Goal: Transaction & Acquisition: Download file/media

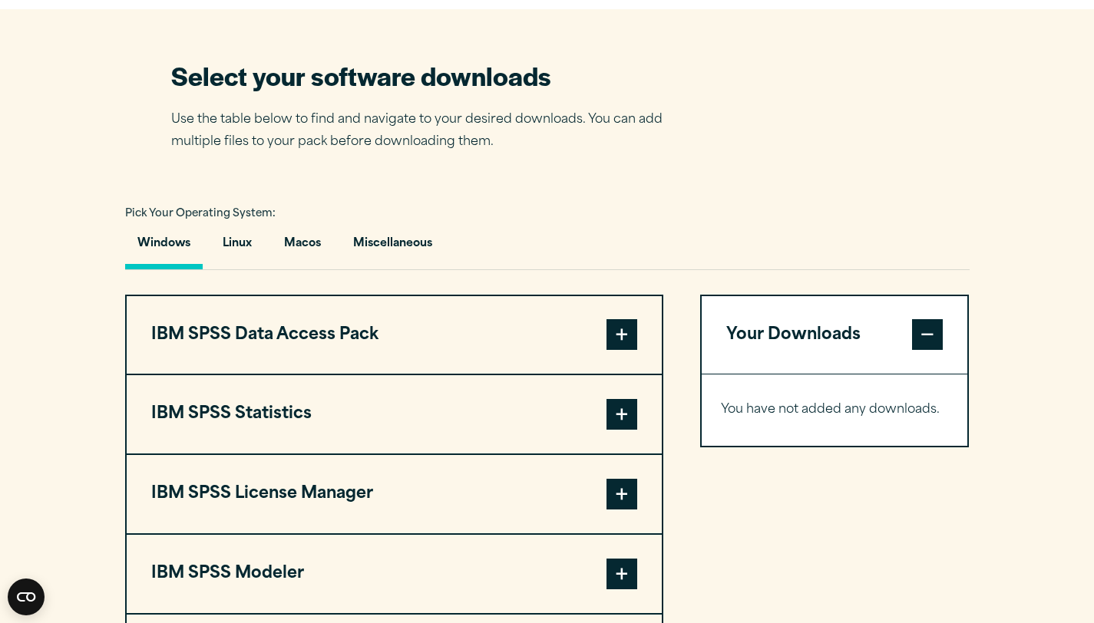
scroll to position [931, 0]
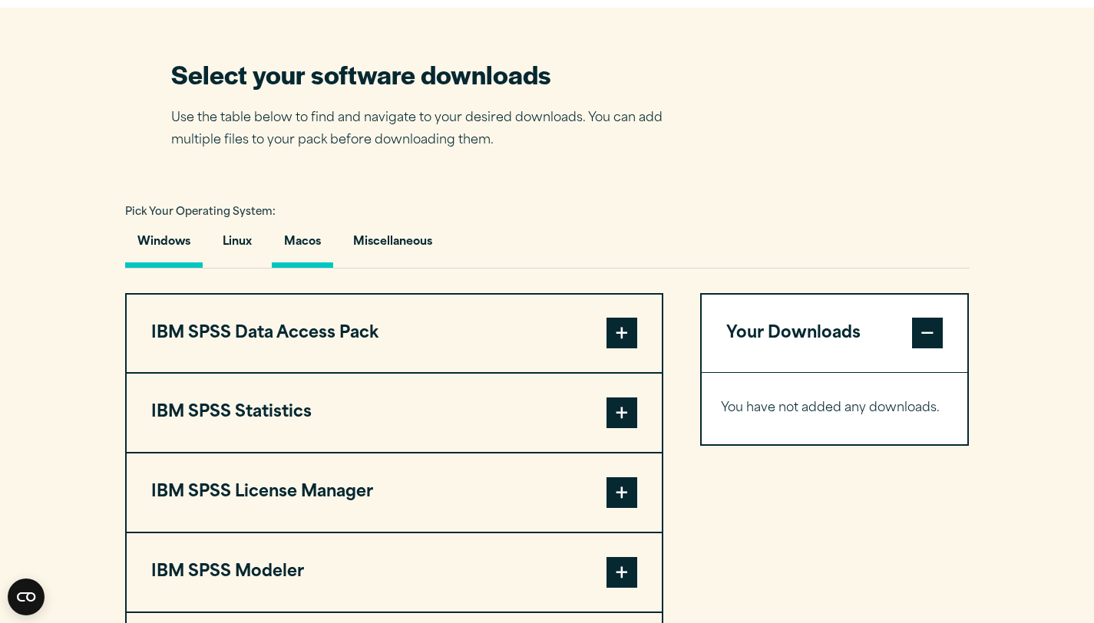
click at [305, 268] on button "Macos" at bounding box center [302, 246] width 61 height 44
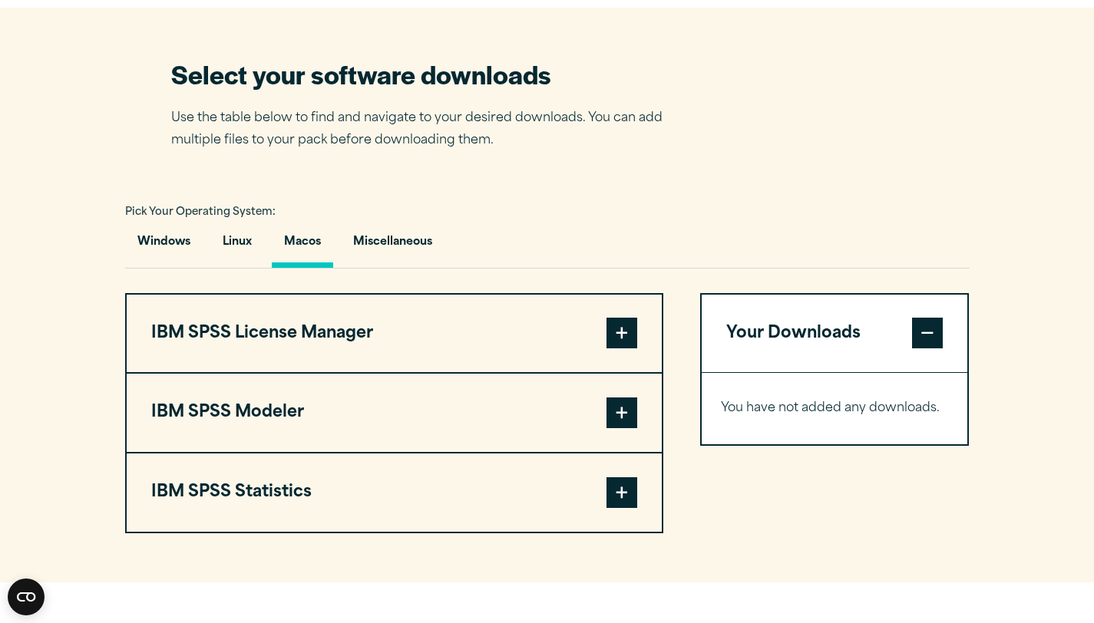
click at [620, 508] on span at bounding box center [622, 493] width 31 height 31
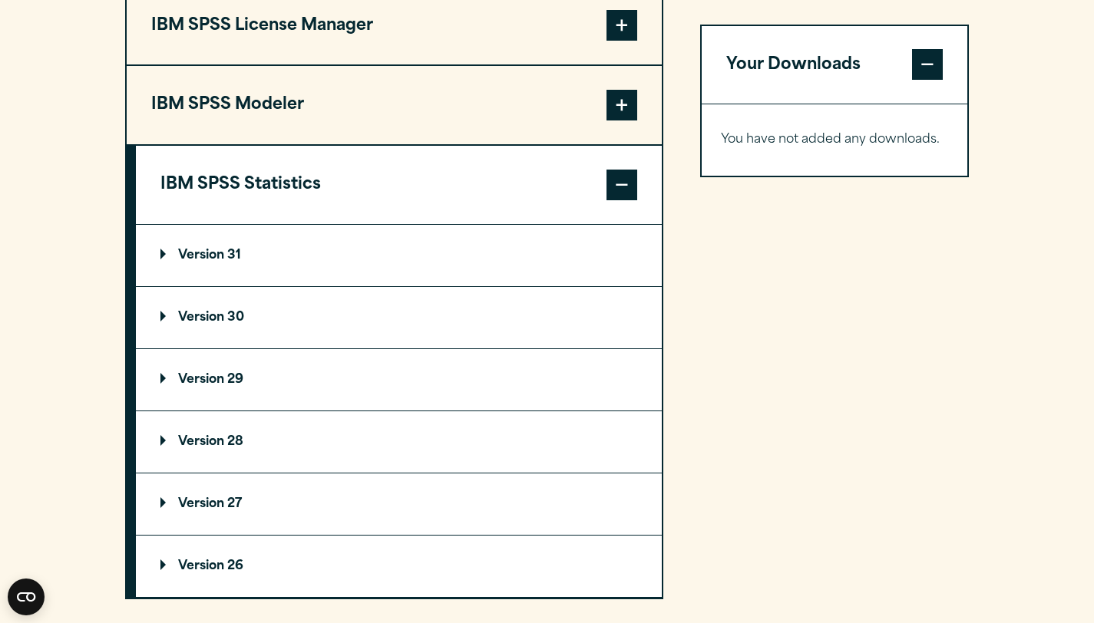
scroll to position [1241, 0]
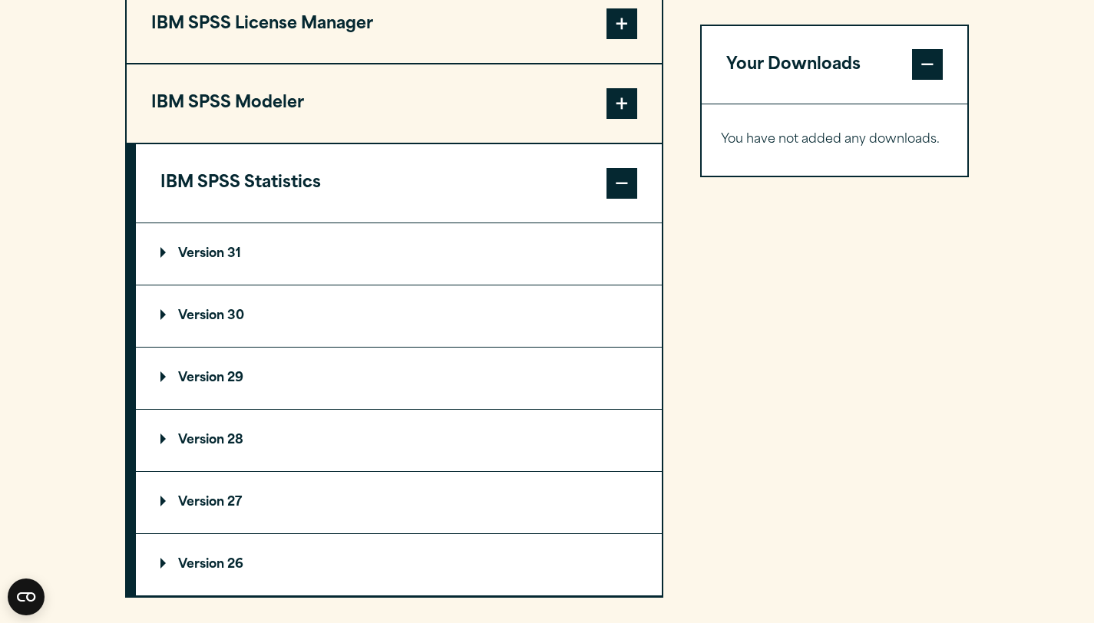
click at [522, 285] on summary "Version 31" at bounding box center [399, 253] width 526 height 61
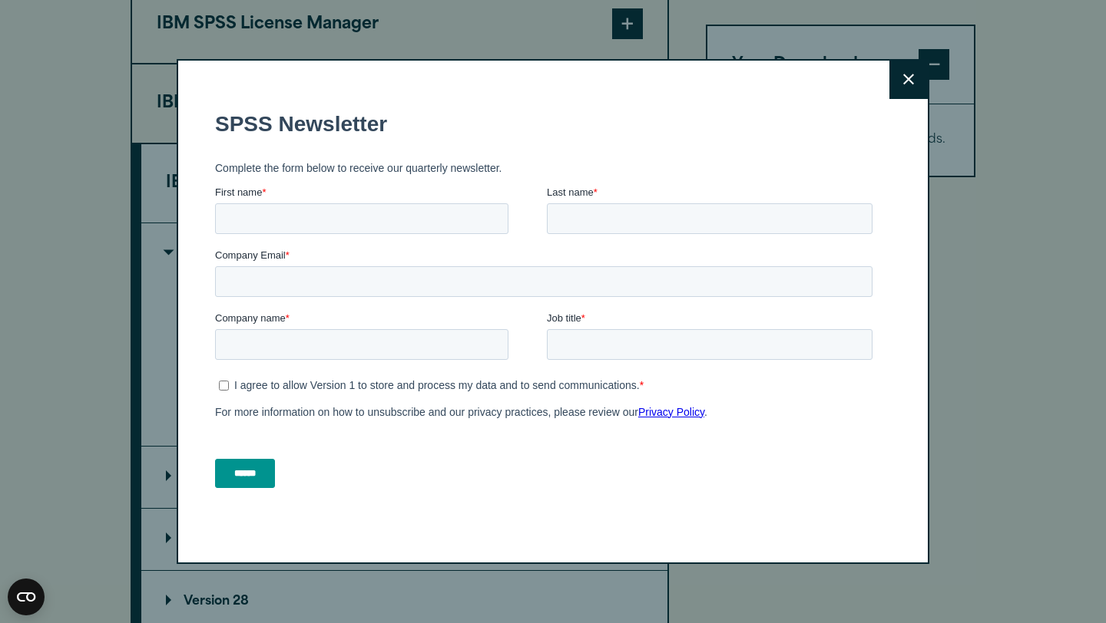
click at [903, 81] on icon at bounding box center [908, 79] width 11 height 11
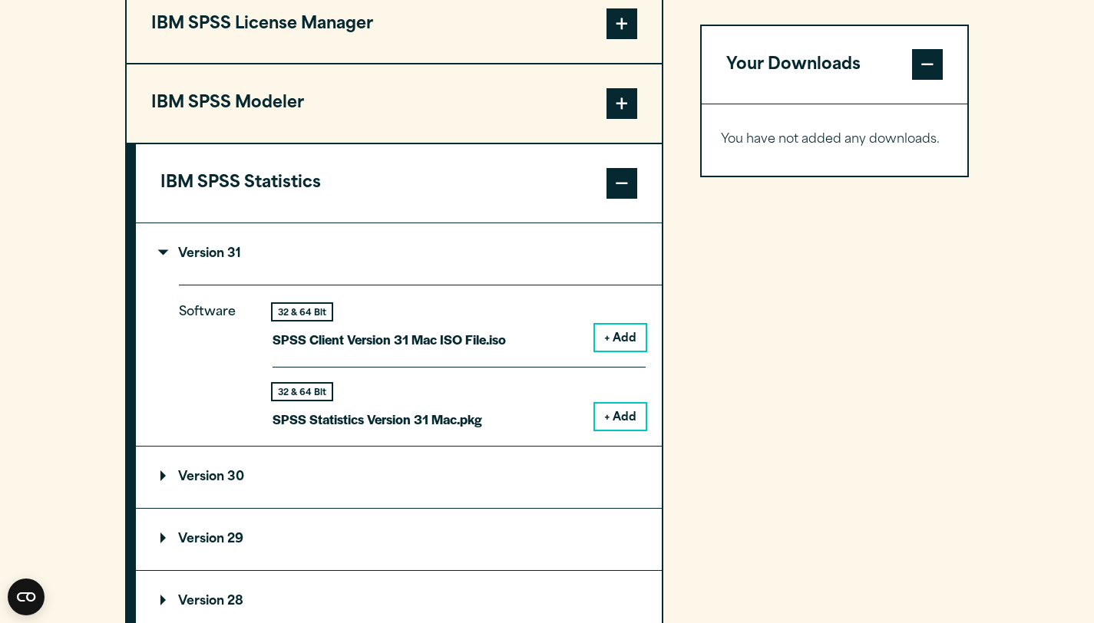
click at [210, 484] on p "Version 30" at bounding box center [202, 477] width 84 height 12
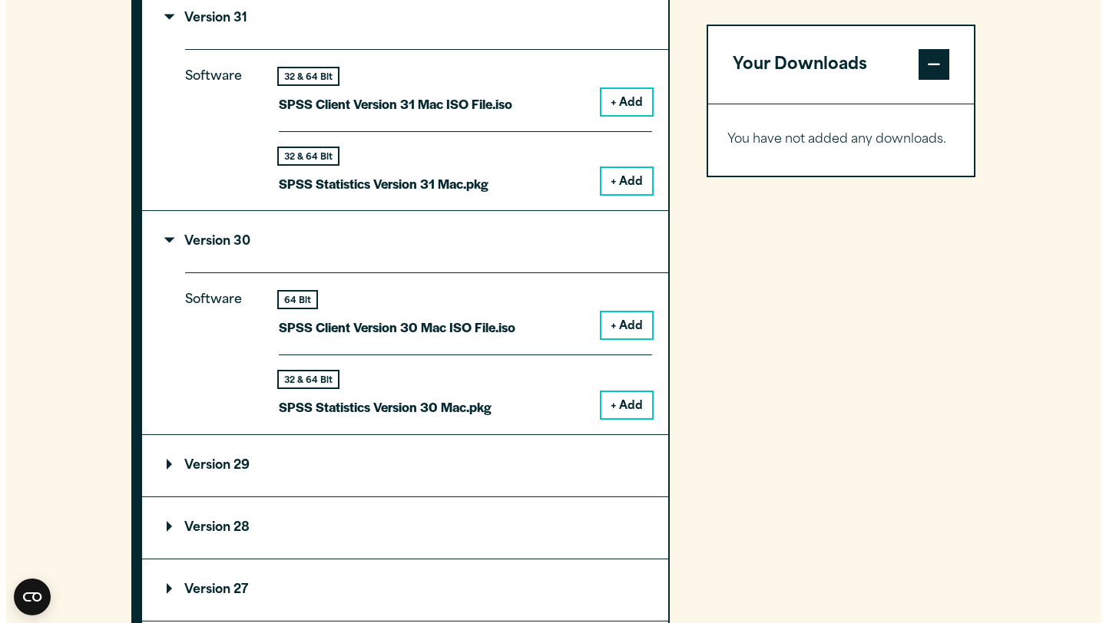
scroll to position [1479, 0]
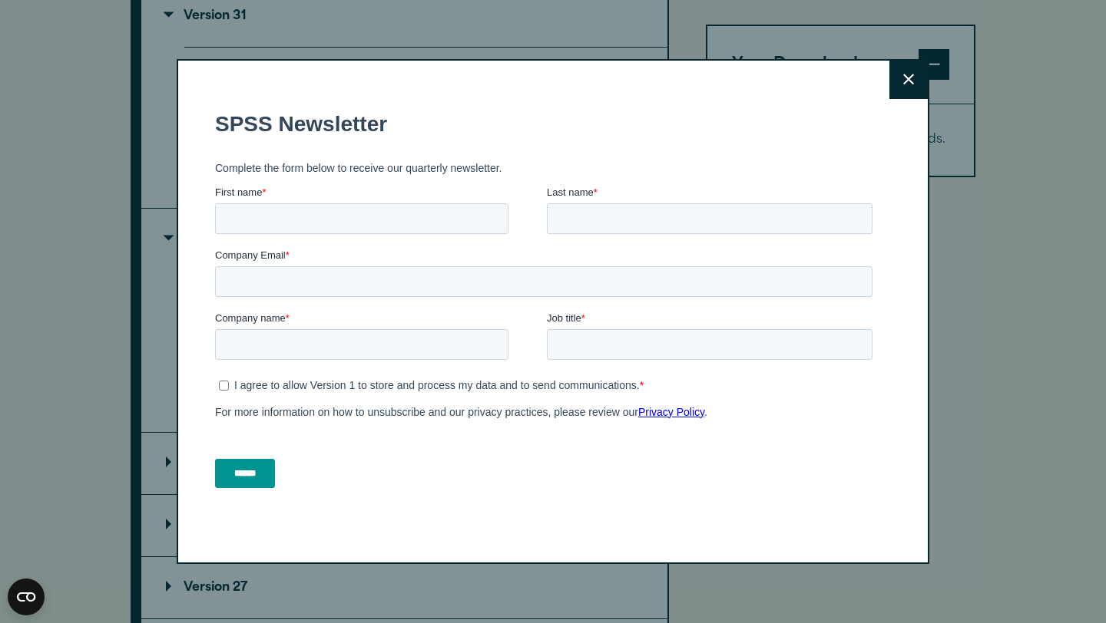
click at [895, 83] on button "Close" at bounding box center [908, 80] width 38 height 38
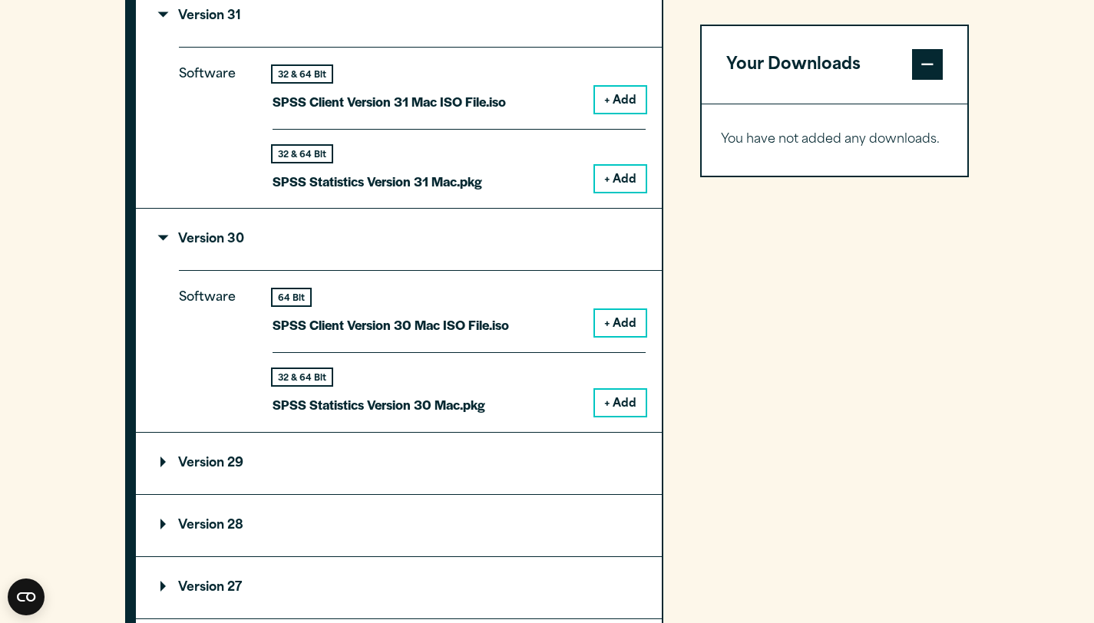
click at [184, 246] on p "Version 30" at bounding box center [202, 239] width 84 height 12
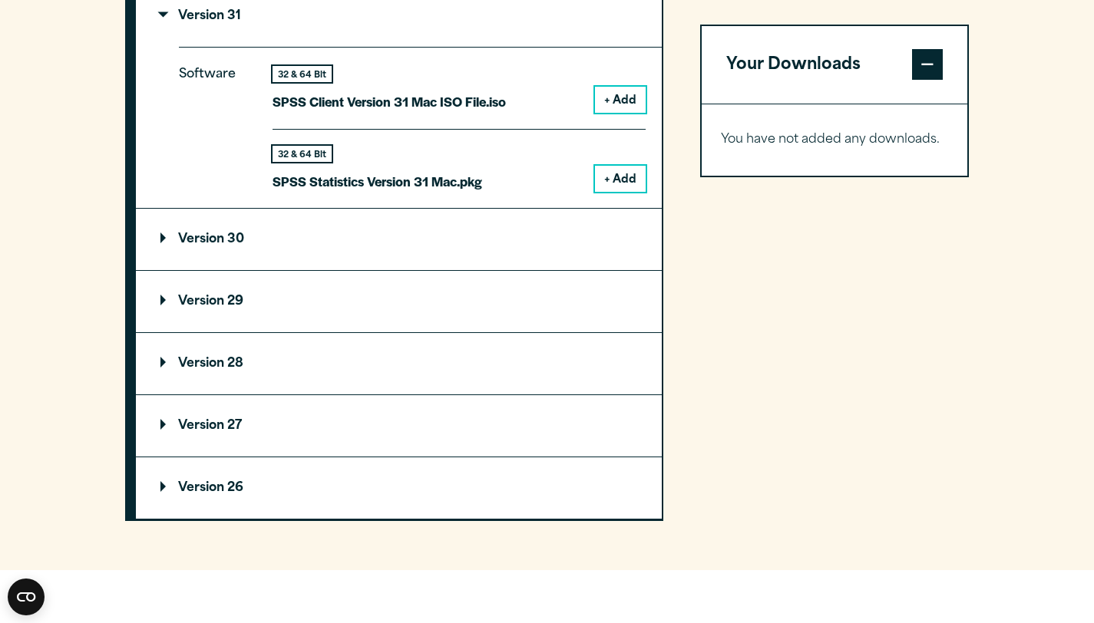
click at [605, 192] on button "+ Add" at bounding box center [620, 179] width 51 height 26
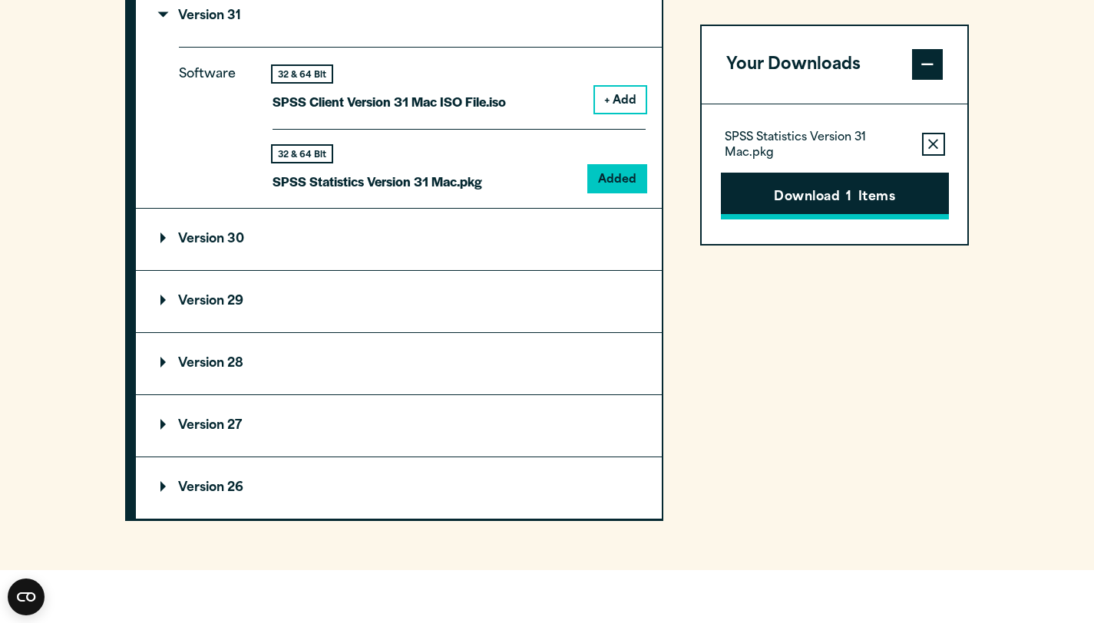
click at [792, 200] on button "Download 1 Items" at bounding box center [835, 197] width 228 height 48
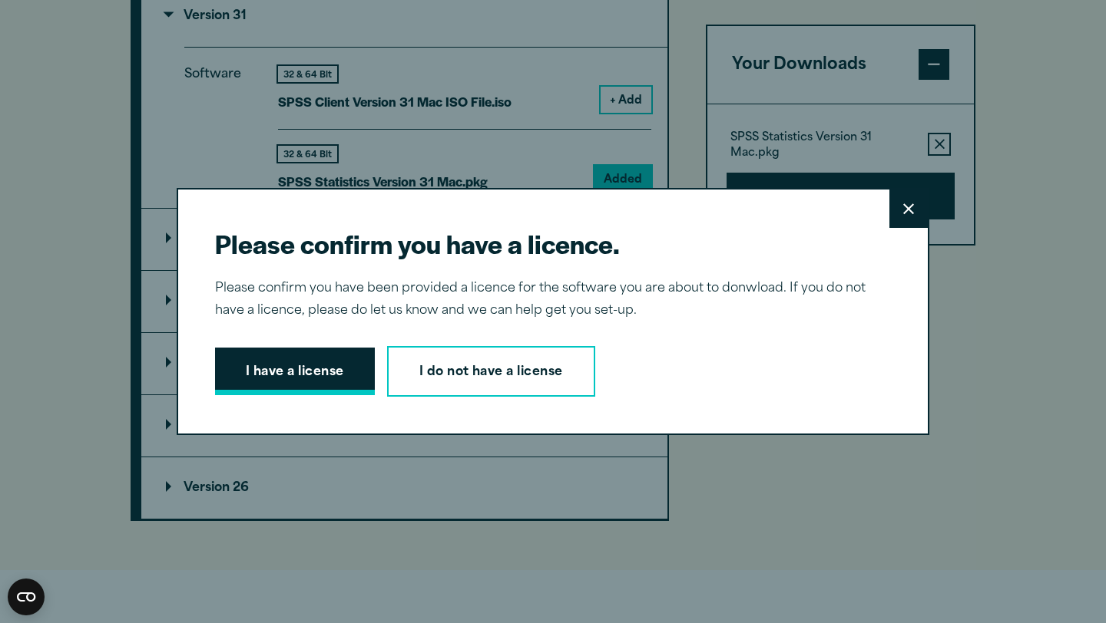
click at [289, 375] on button "I have a license" at bounding box center [295, 372] width 160 height 48
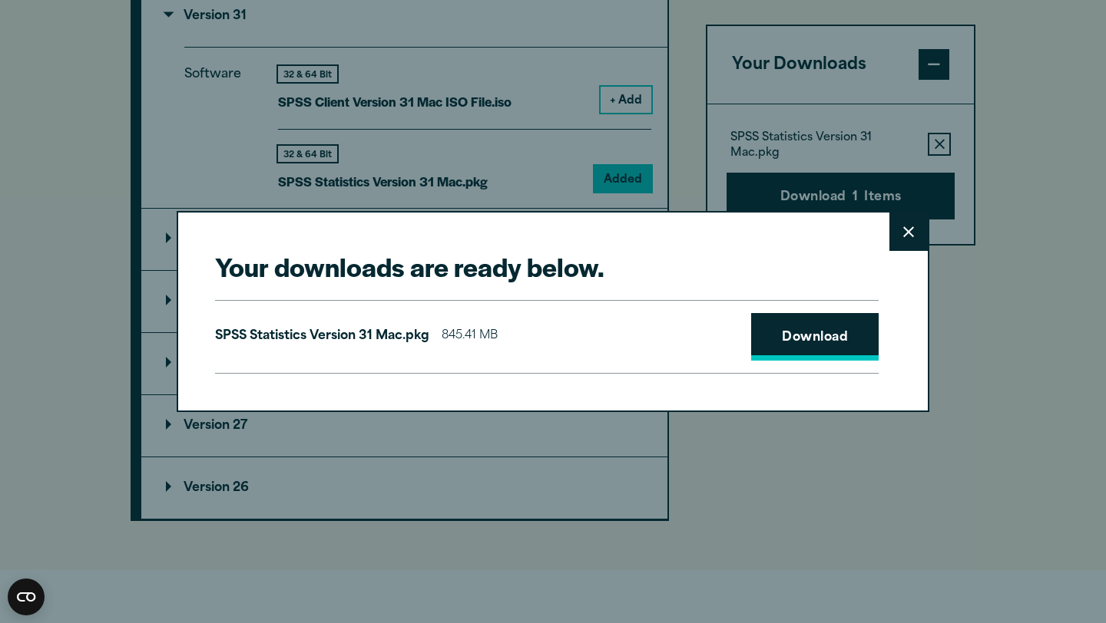
click at [805, 329] on link "Download" at bounding box center [814, 337] width 127 height 48
